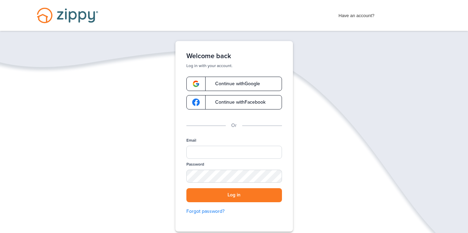
click at [258, 80] on link "Continue with Google" at bounding box center [234, 84] width 96 height 14
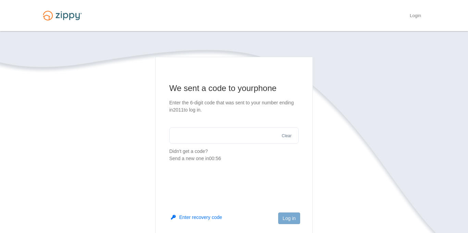
click at [195, 135] on input "text" at bounding box center [233, 135] width 129 height 16
type input "******"
click at [281, 218] on button "Log in" at bounding box center [289, 219] width 22 height 12
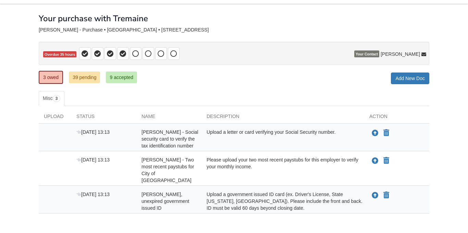
scroll to position [27, 0]
click at [250, 186] on div "Aug 8 13:13 Stephanie Boykin - Valid, unexpired government issued ID Upload a g…" at bounding box center [234, 200] width 390 height 28
click at [409, 81] on link "Add New Doc" at bounding box center [410, 79] width 38 height 12
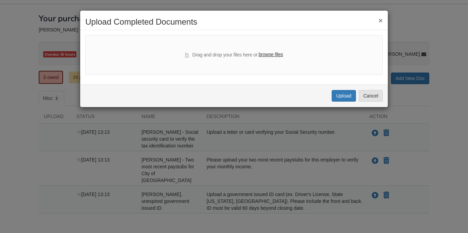
click at [272, 54] on label "browse files" at bounding box center [270, 55] width 24 height 8
click at [0, 0] on input "browse files" at bounding box center [0, 0] width 0 height 0
select select "****"
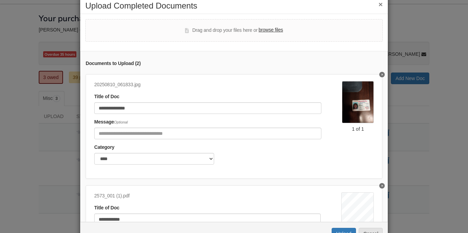
scroll to position [39, 0]
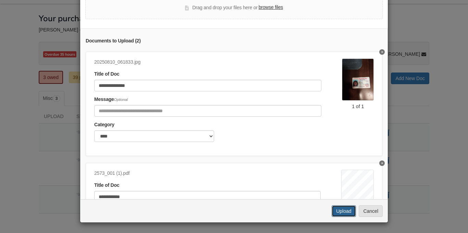
click at [341, 213] on button "Upload" at bounding box center [343, 211] width 24 height 12
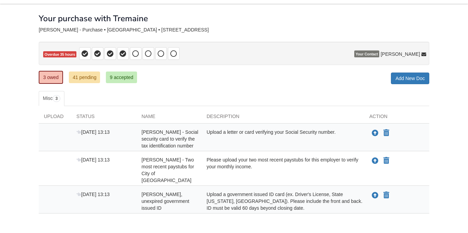
scroll to position [27, 0]
click at [299, 74] on div "3 owed 41 pending 9 accepted My Estimated Payment × My Estimated Payment Add Ne…" at bounding box center [234, 78] width 390 height 12
click at [84, 77] on link "41 pending" at bounding box center [84, 78] width 31 height 12
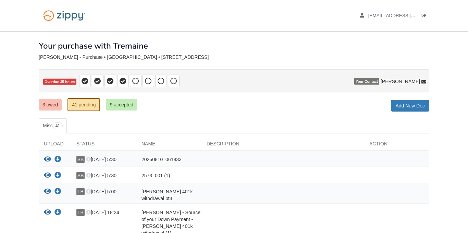
click at [262, 75] on p "Overdue 35 hours" at bounding box center [234, 80] width 390 height 23
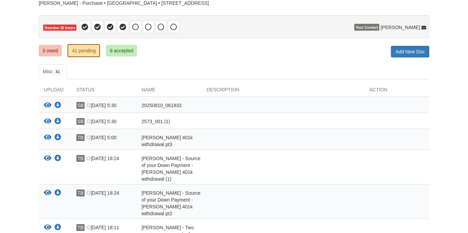
scroll to position [40, 0]
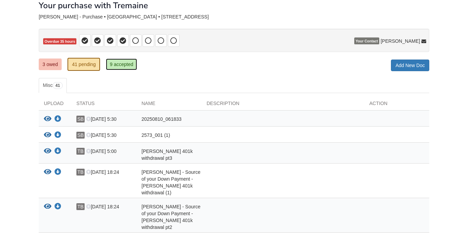
click at [124, 65] on link "9 accepted" at bounding box center [121, 65] width 31 height 12
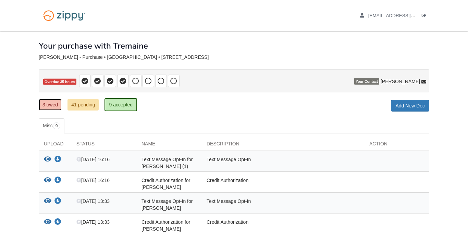
click at [49, 105] on link "3 owed" at bounding box center [50, 105] width 23 height 12
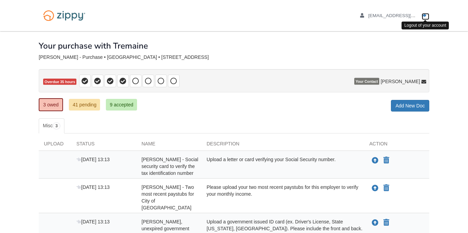
click at [425, 14] on icon "Log out" at bounding box center [423, 15] width 5 height 5
